Goal: Information Seeking & Learning: Learn about a topic

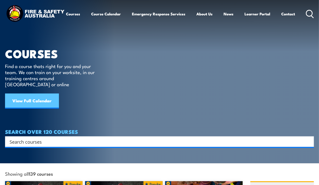
scroll to position [25, 0]
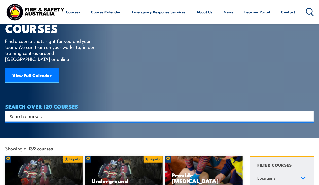
click at [49, 113] on input "Search input" at bounding box center [157, 117] width 294 height 8
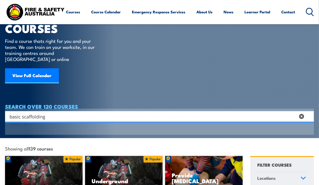
type input "basic scaffolding"
click at [60, 127] on span at bounding box center [160, 132] width 306 height 24
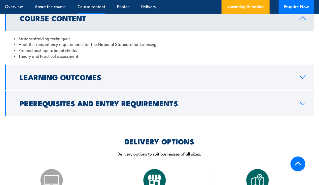
scroll to position [429, 0]
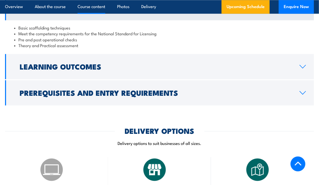
click at [259, 79] on link "Learning Outcomes" at bounding box center [159, 66] width 309 height 25
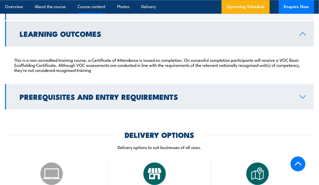
click at [206, 100] on h2 "Prerequisites and Entry Requirements" at bounding box center [156, 96] width 272 height 7
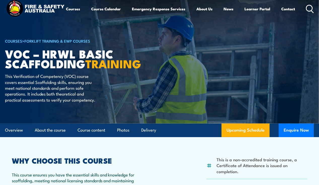
scroll to position [0, 0]
